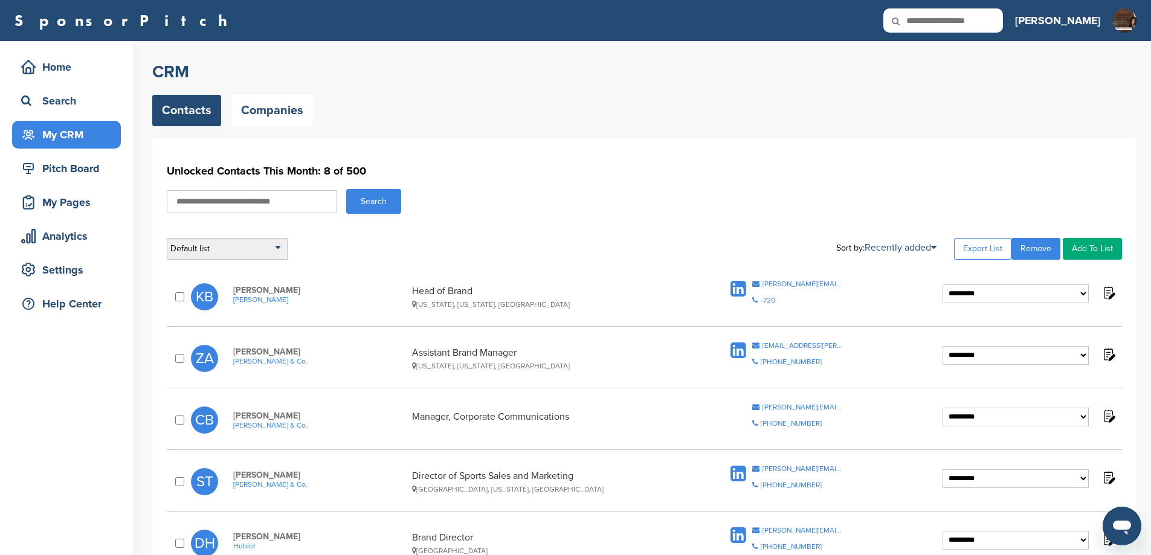
click at [241, 255] on div "Default list" at bounding box center [227, 249] width 121 height 22
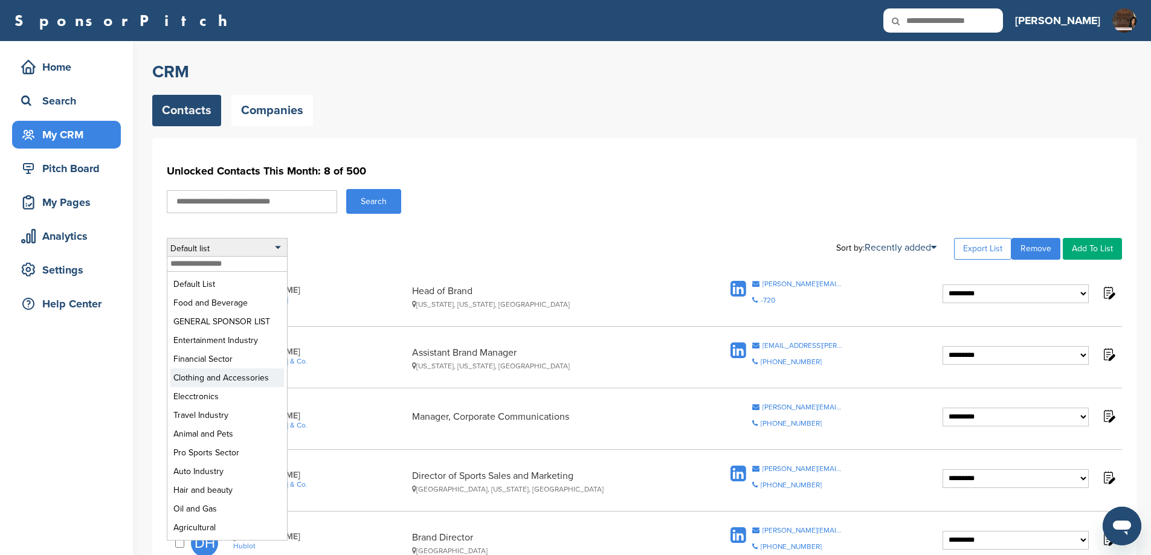
click at [214, 387] on li "Clothing and Accessories" at bounding box center [227, 378] width 114 height 19
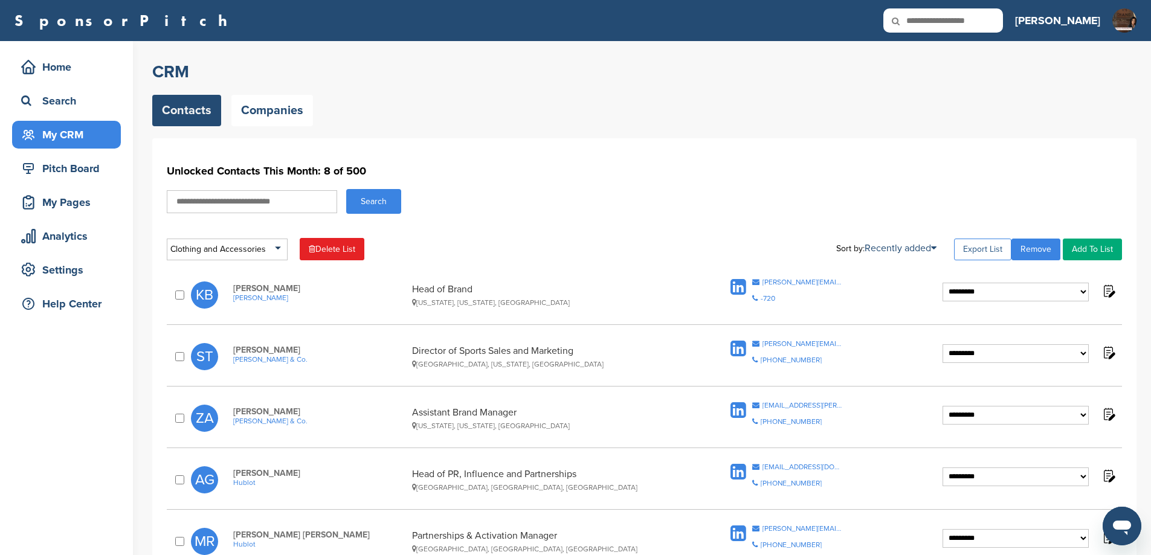
click at [962, 253] on link "Export List" at bounding box center [982, 250] width 57 height 22
click at [234, 251] on div "Clothing and Accessories" at bounding box center [227, 250] width 121 height 22
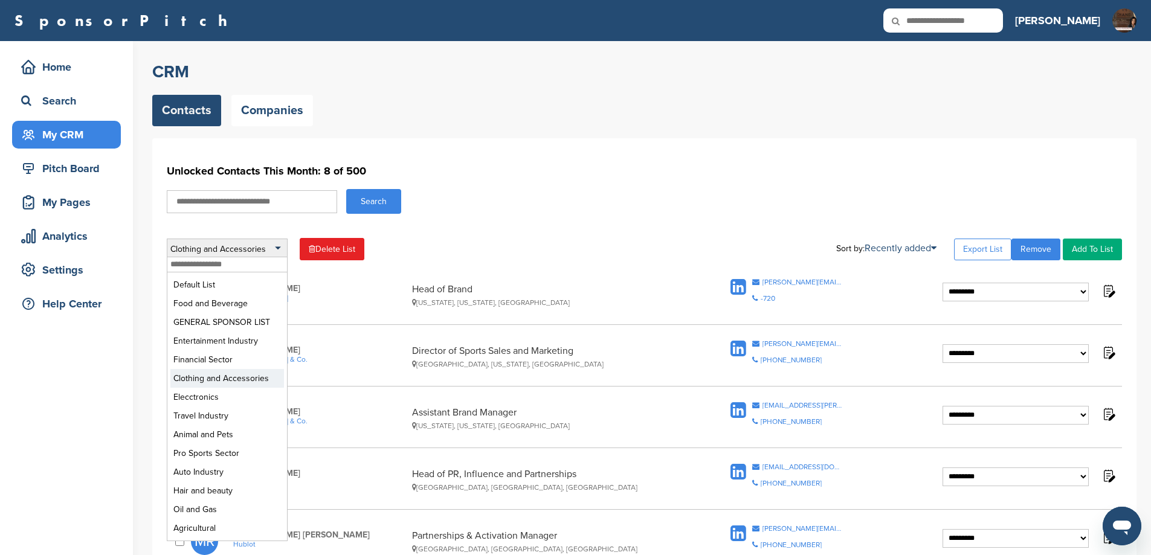
scroll to position [282, 0]
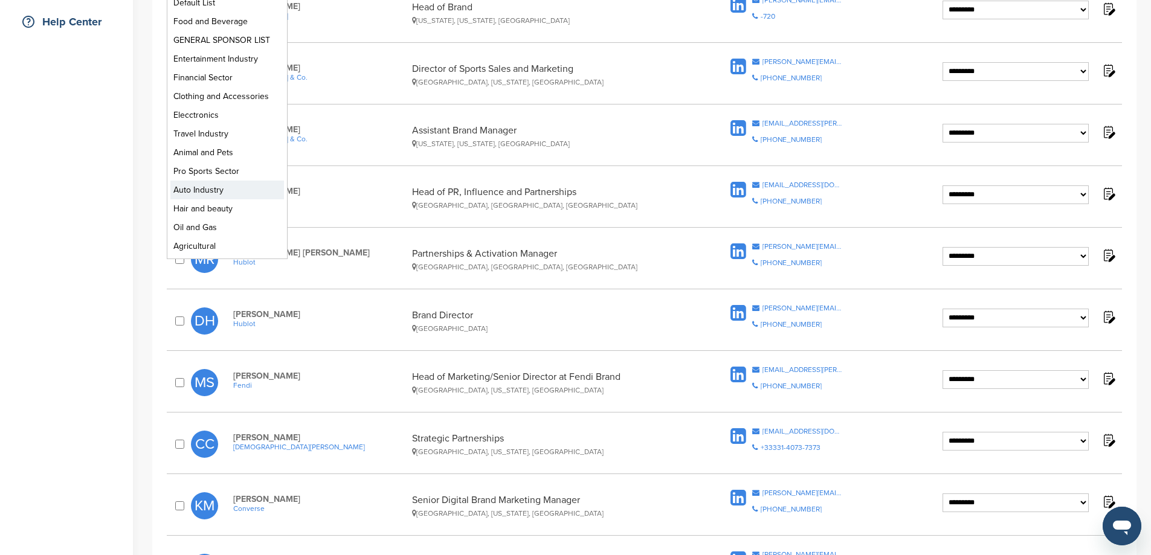
click at [224, 199] on li "Auto Industry" at bounding box center [227, 190] width 114 height 19
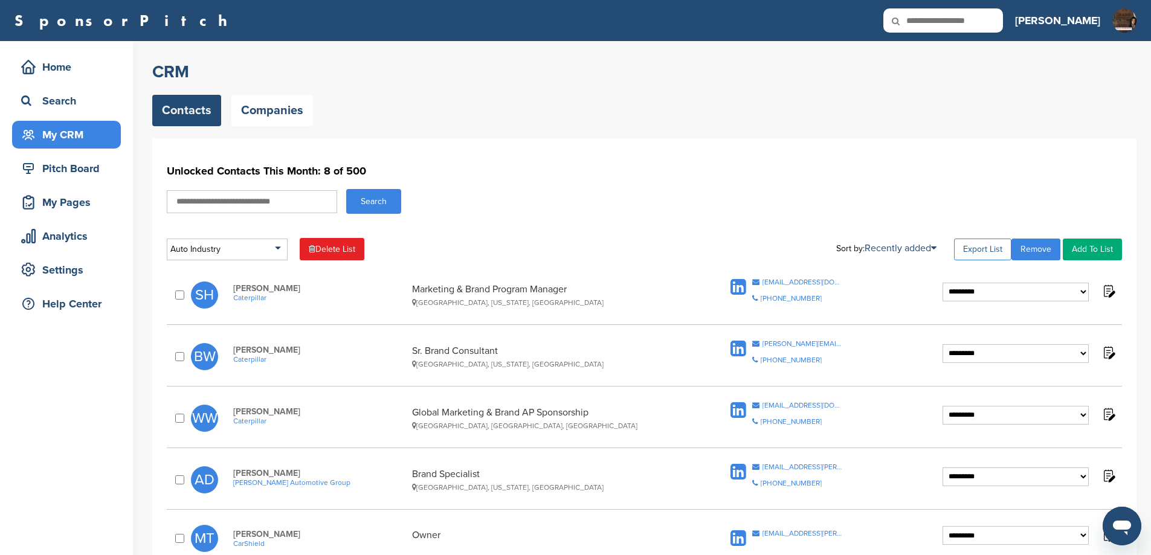
click at [981, 246] on link "Export List" at bounding box center [982, 250] width 57 height 22
click at [249, 251] on div "Auto Industry" at bounding box center [227, 250] width 121 height 22
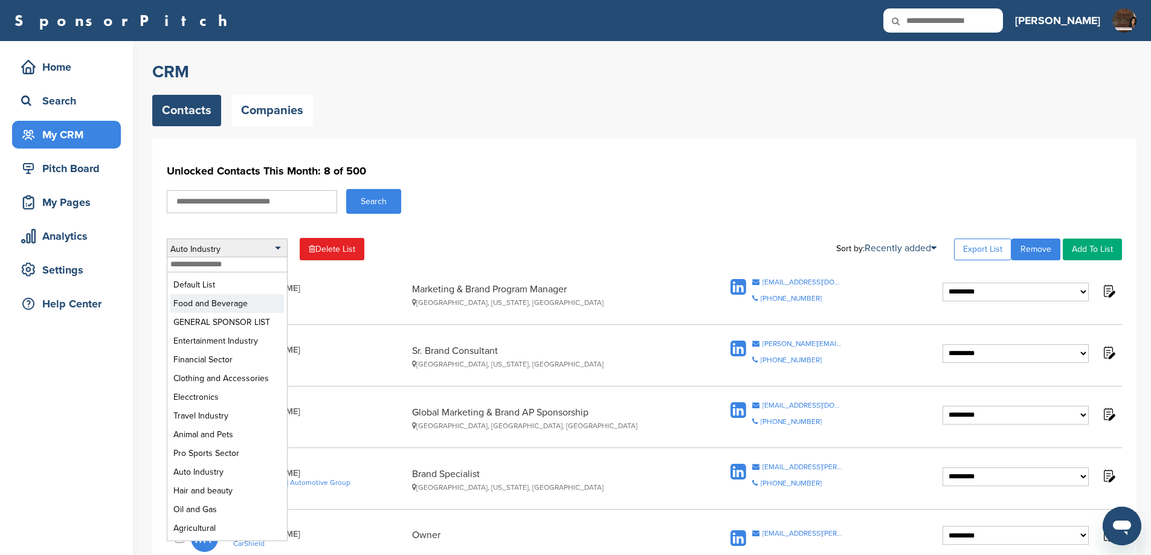
click at [242, 301] on li "Food and Beverage" at bounding box center [227, 303] width 114 height 19
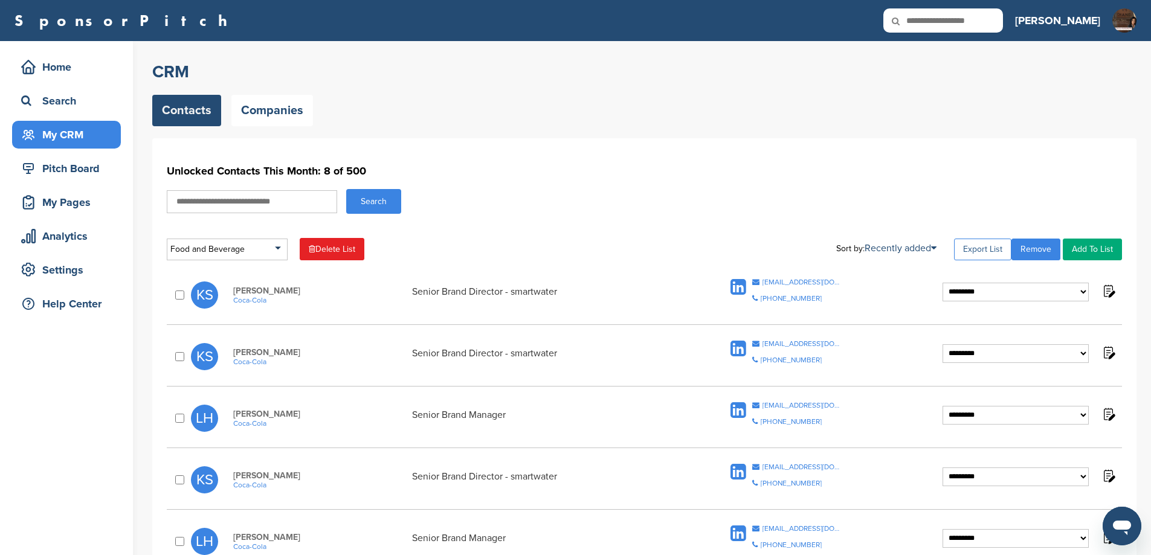
click at [970, 247] on link "Export List" at bounding box center [982, 250] width 57 height 22
drag, startPoint x: 779, startPoint y: 127, endPoint x: 615, endPoint y: 2, distance: 206.5
